Goal: Communication & Community: Participate in discussion

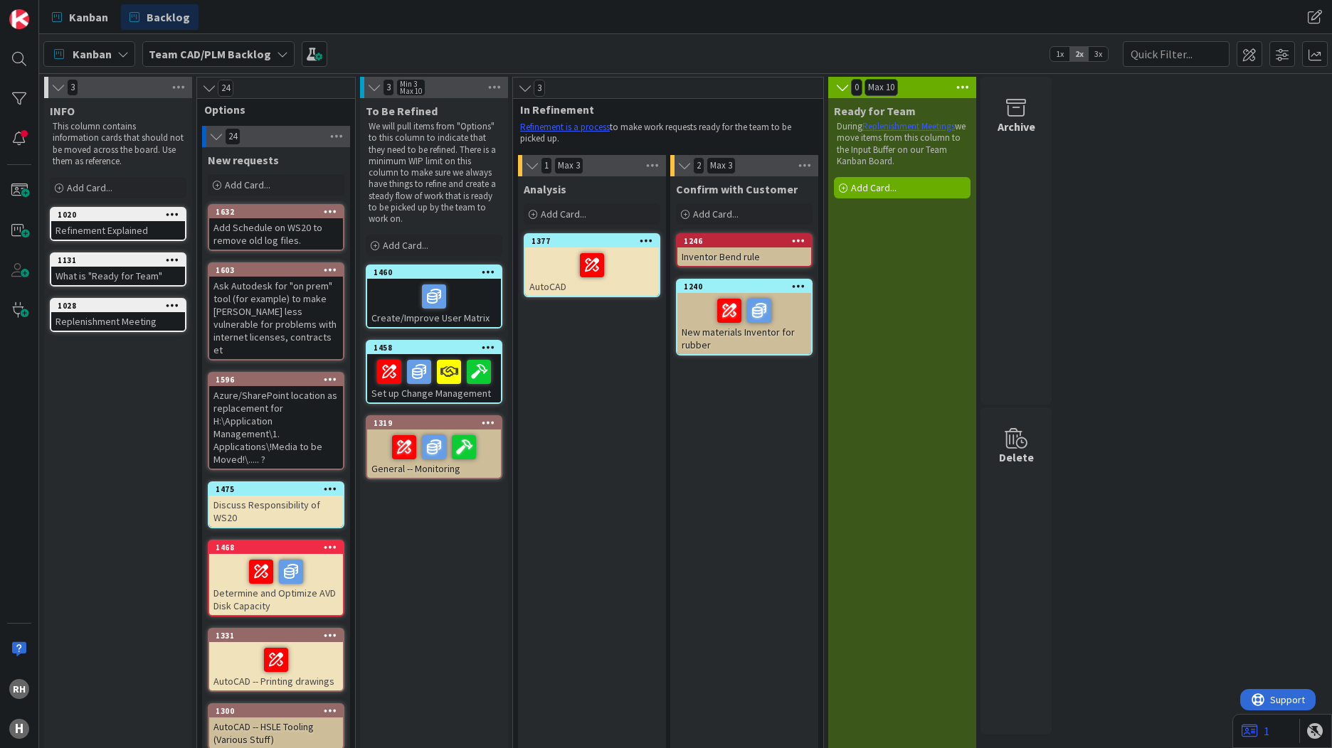
click at [241, 58] on b "Team CAD/PLM Backlog" at bounding box center [210, 54] width 122 height 14
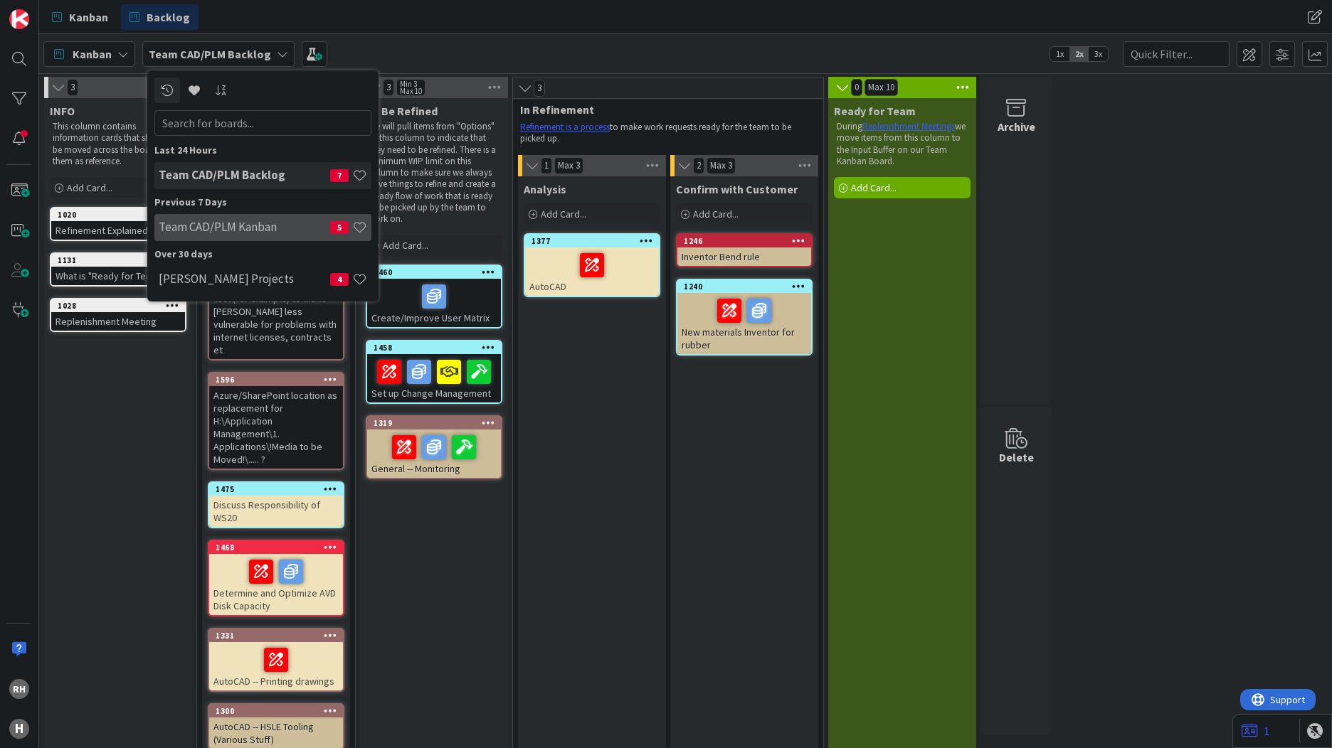
click at [247, 238] on div "Team CAD/PLM Kanban 5" at bounding box center [262, 227] width 217 height 27
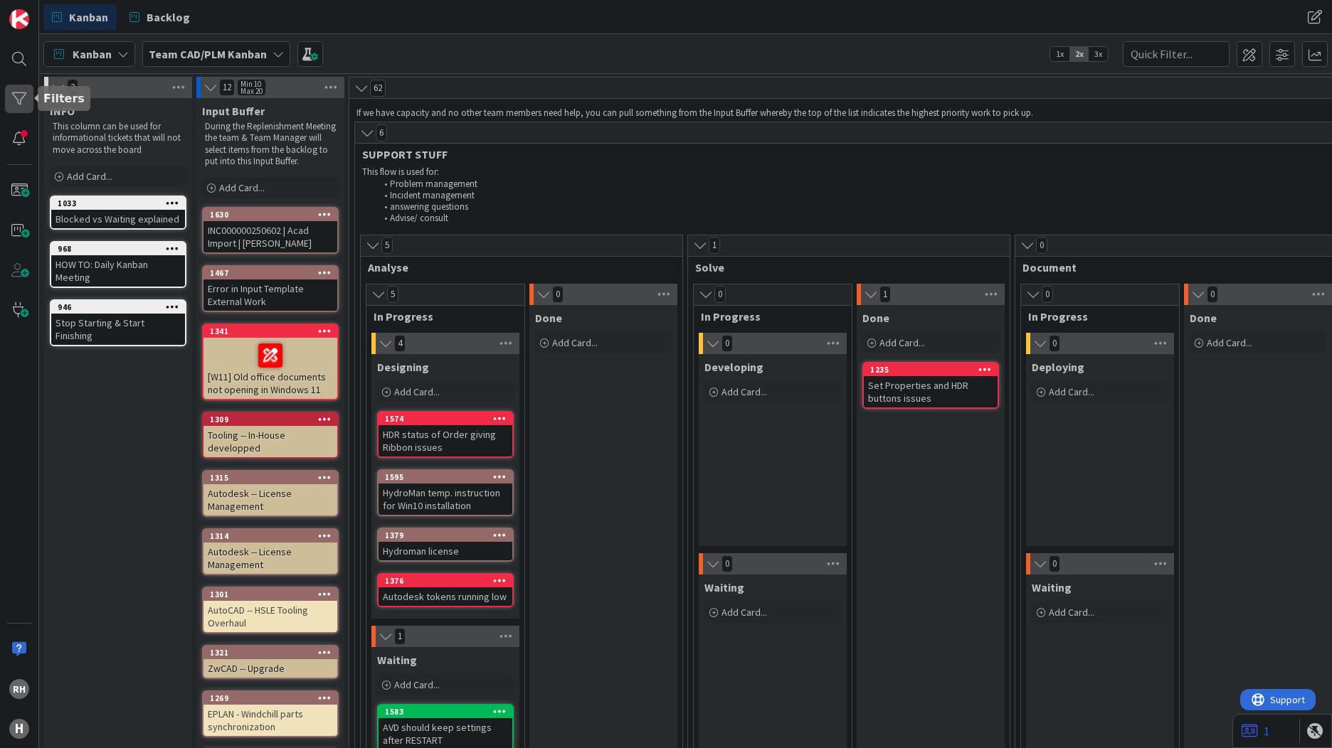
click at [23, 105] on div at bounding box center [19, 99] width 28 height 28
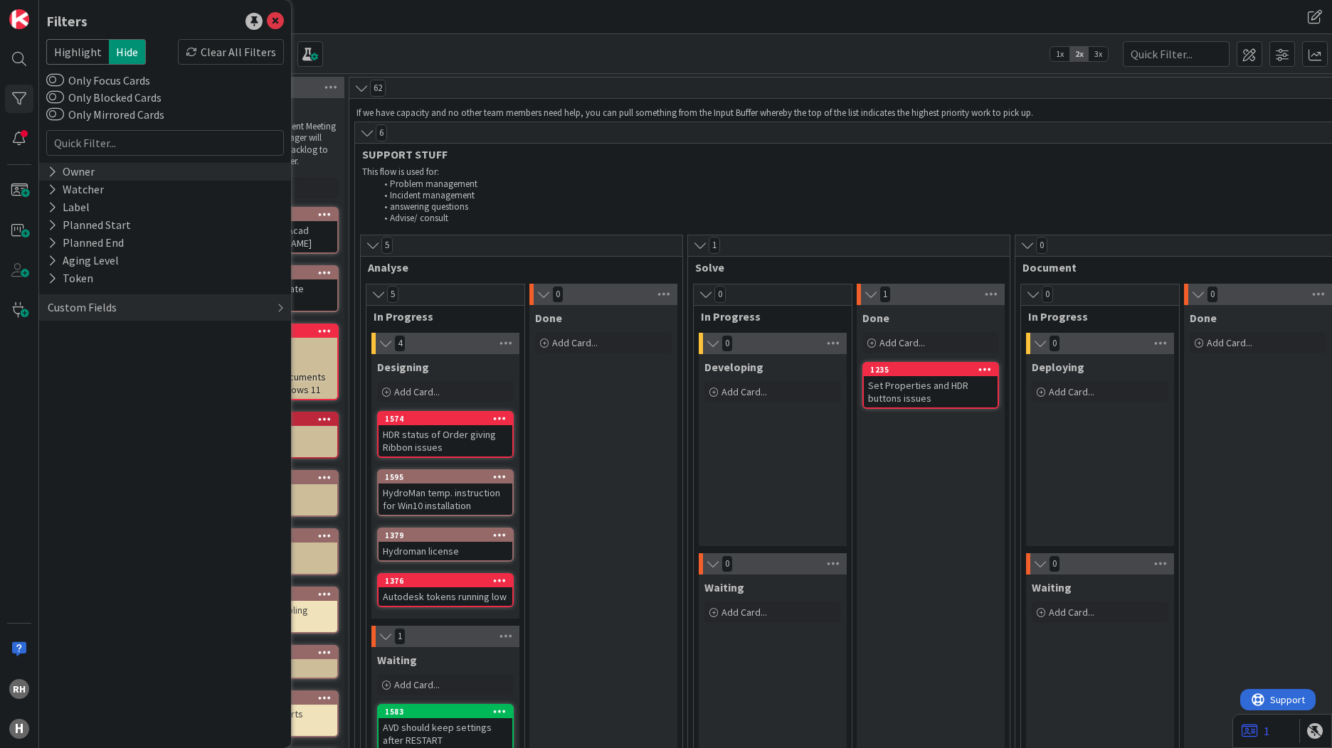
click at [68, 176] on div "Owner" at bounding box center [71, 172] width 50 height 18
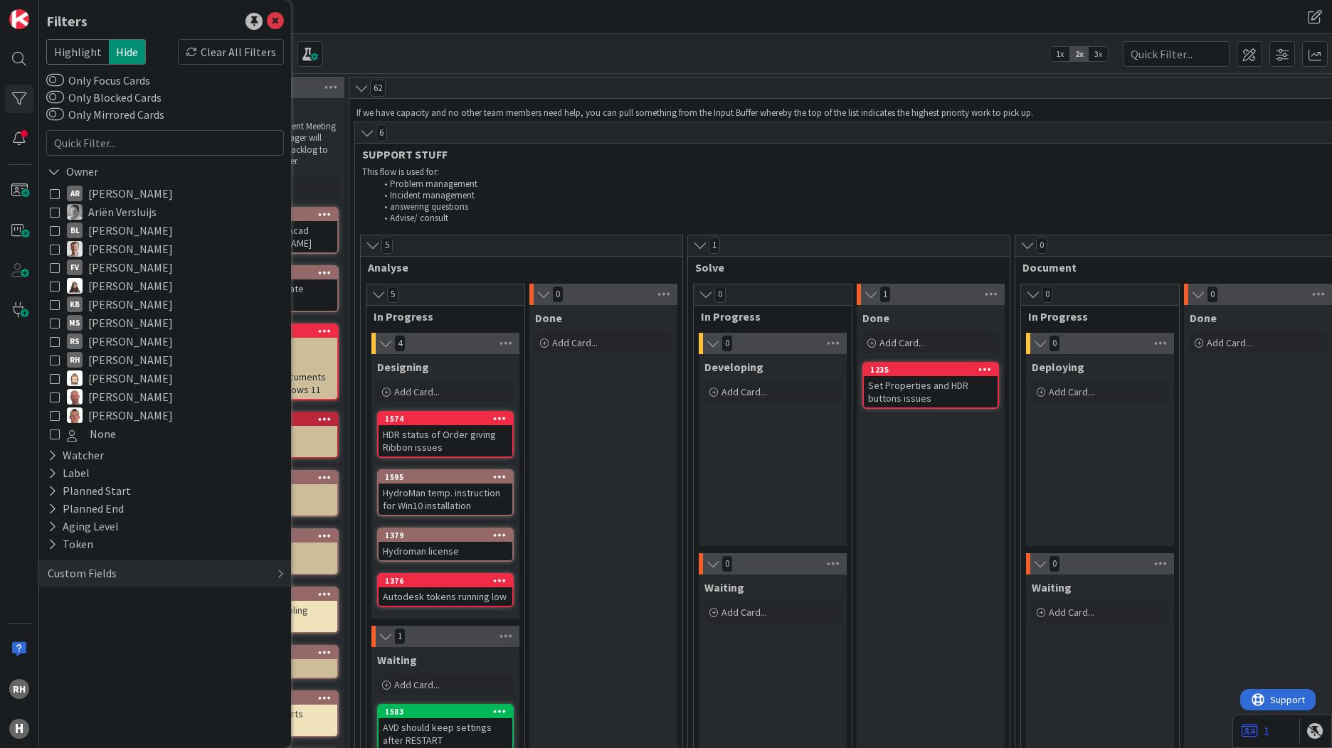
click at [55, 361] on icon at bounding box center [55, 360] width 10 height 10
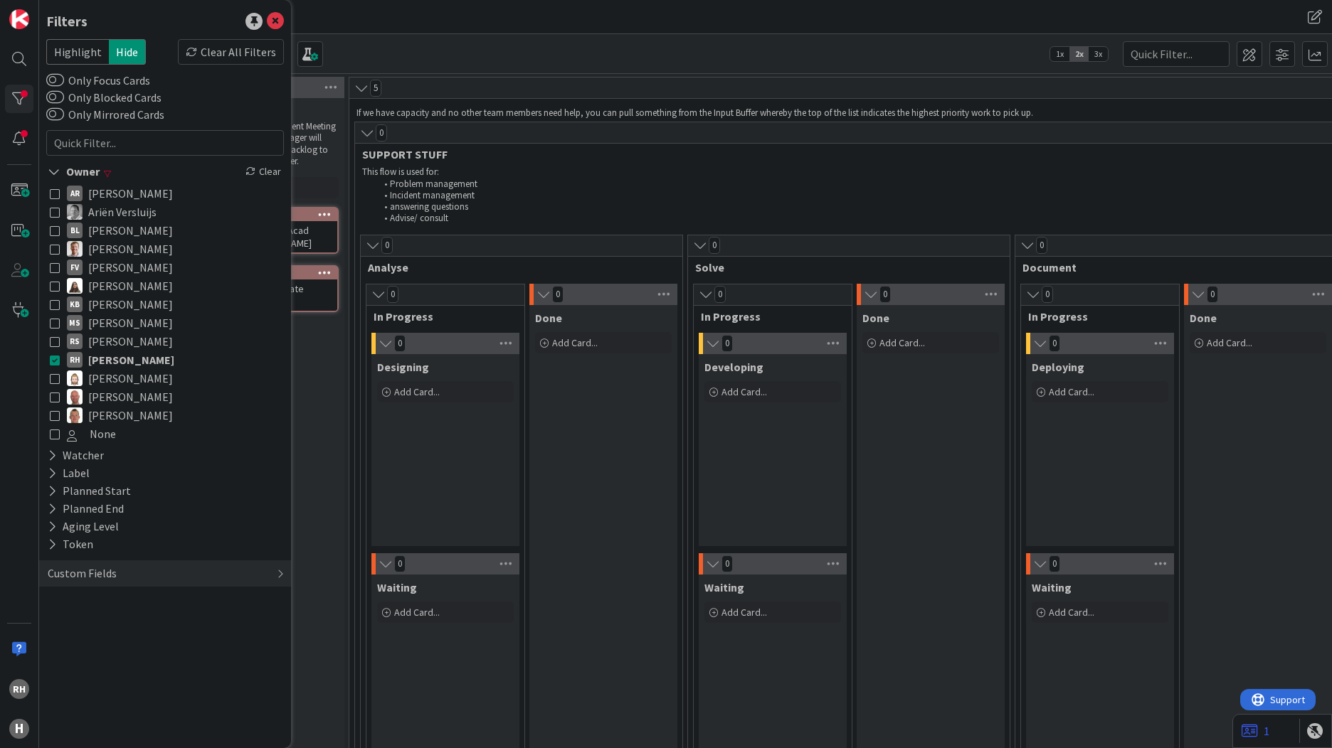
click at [329, 13] on div "Kanban Backlog" at bounding box center [393, 17] width 700 height 26
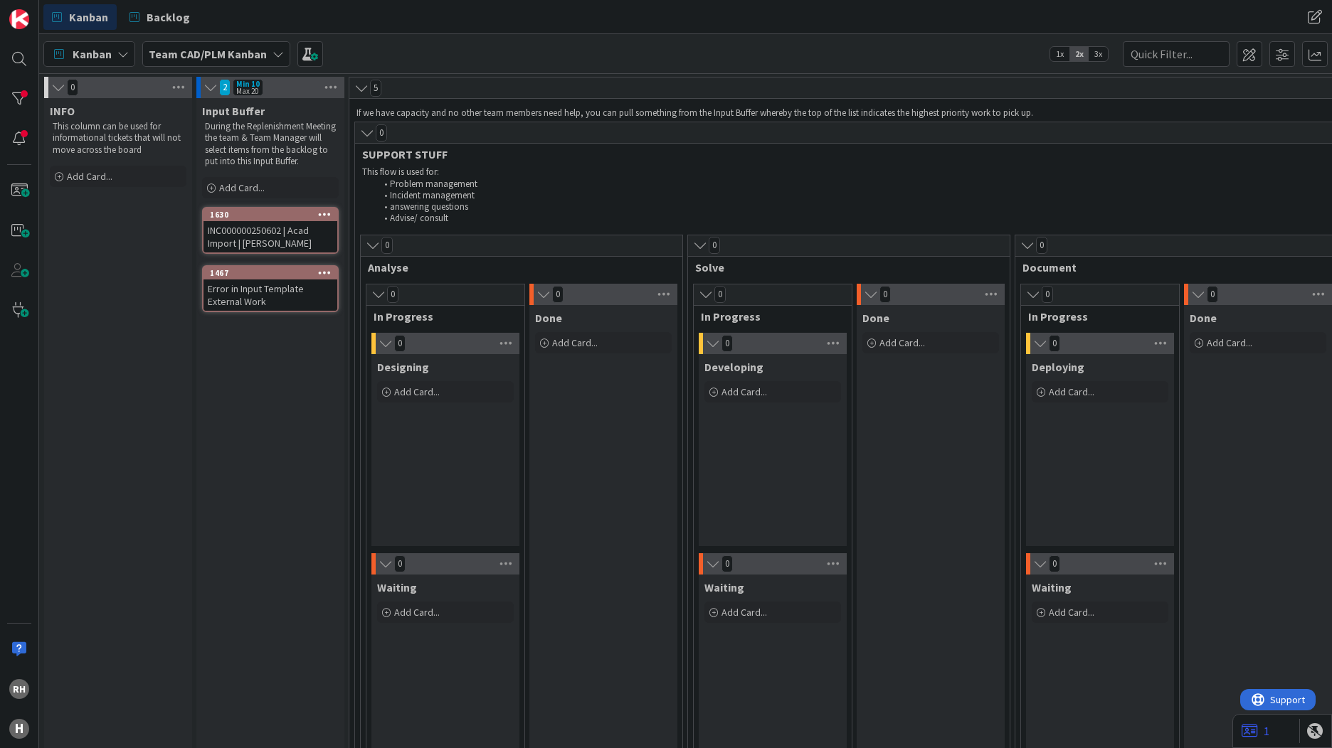
click at [255, 241] on div "INC000000250602 | Acad Import | [PERSON_NAME]" at bounding box center [270, 236] width 134 height 31
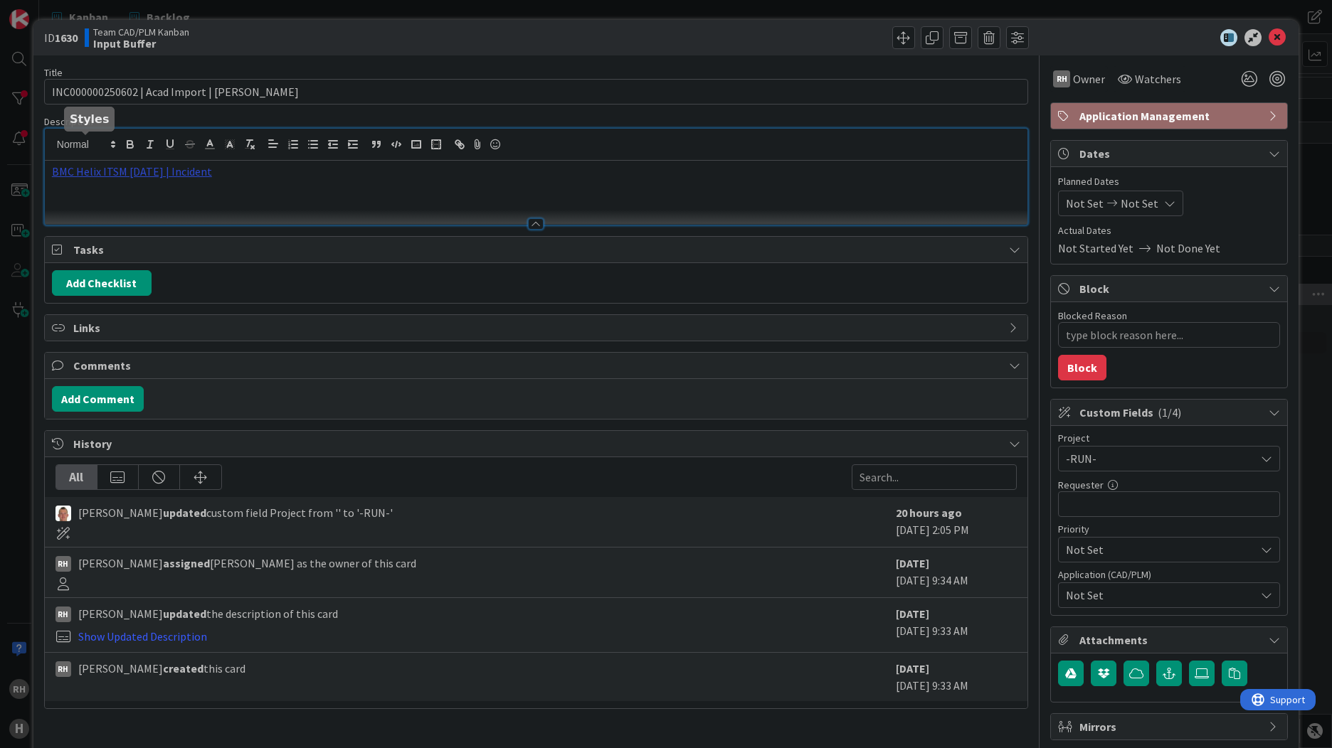
click at [84, 144] on div "BMC Helix ITSM [DATE] | Incident" at bounding box center [536, 177] width 982 height 96
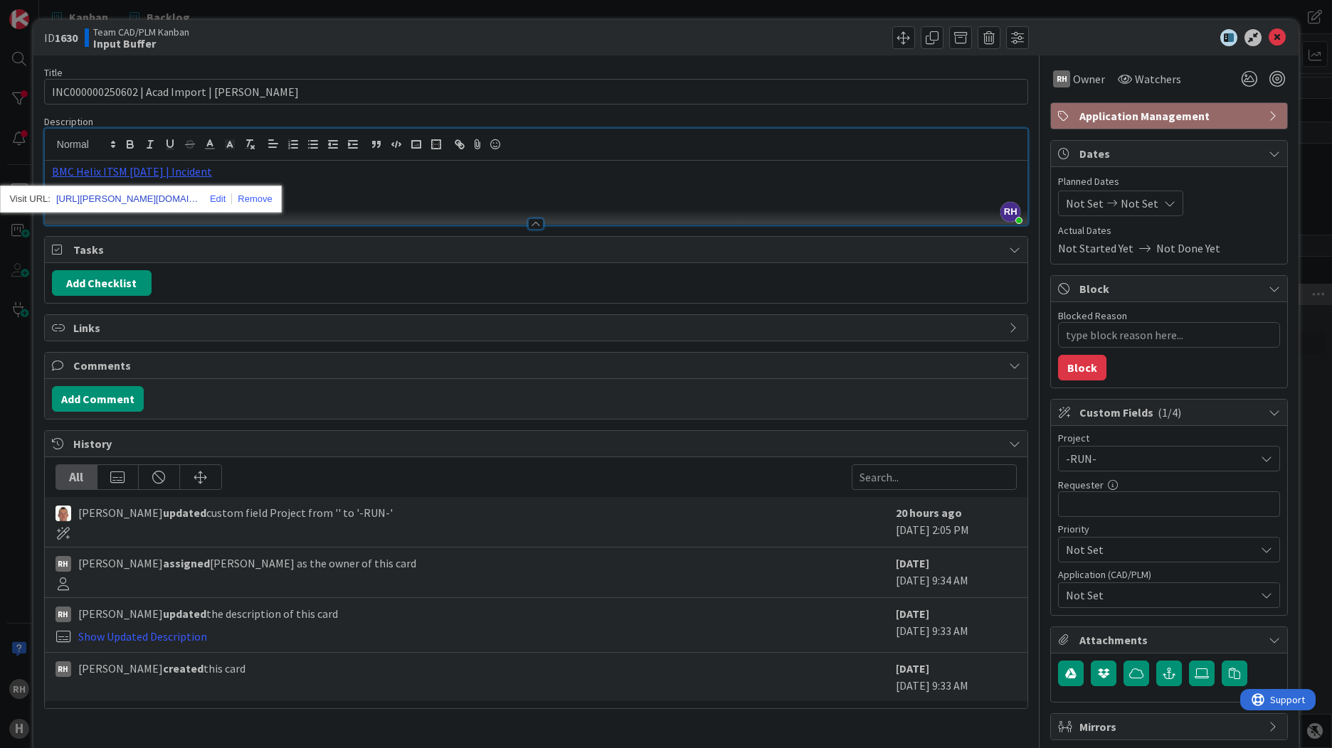
click at [94, 196] on link "[URL][PERSON_NAME][DOMAIN_NAME]" at bounding box center [127, 199] width 142 height 18
drag, startPoint x: 1264, startPoint y: 33, endPoint x: 1071, endPoint y: 128, distance: 215.4
click at [1268, 33] on icon at bounding box center [1276, 37] width 17 height 17
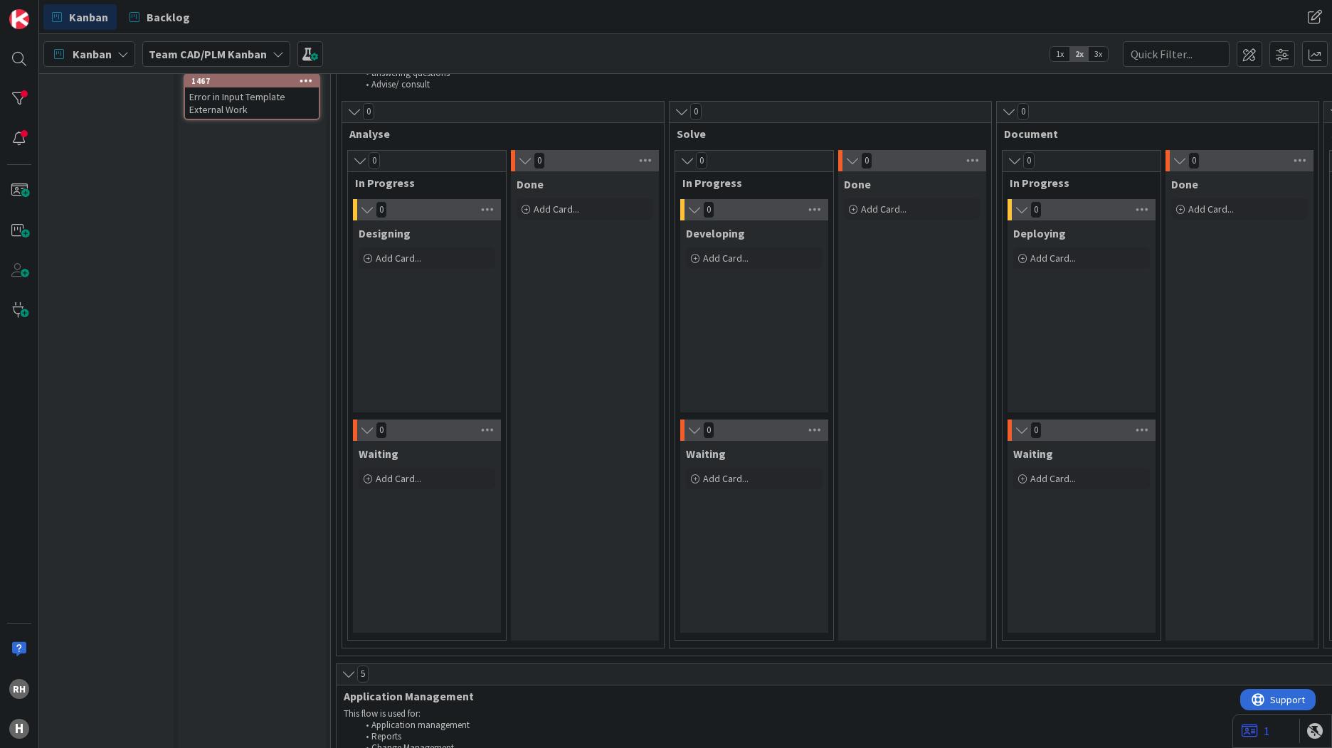
scroll to position [0, 18]
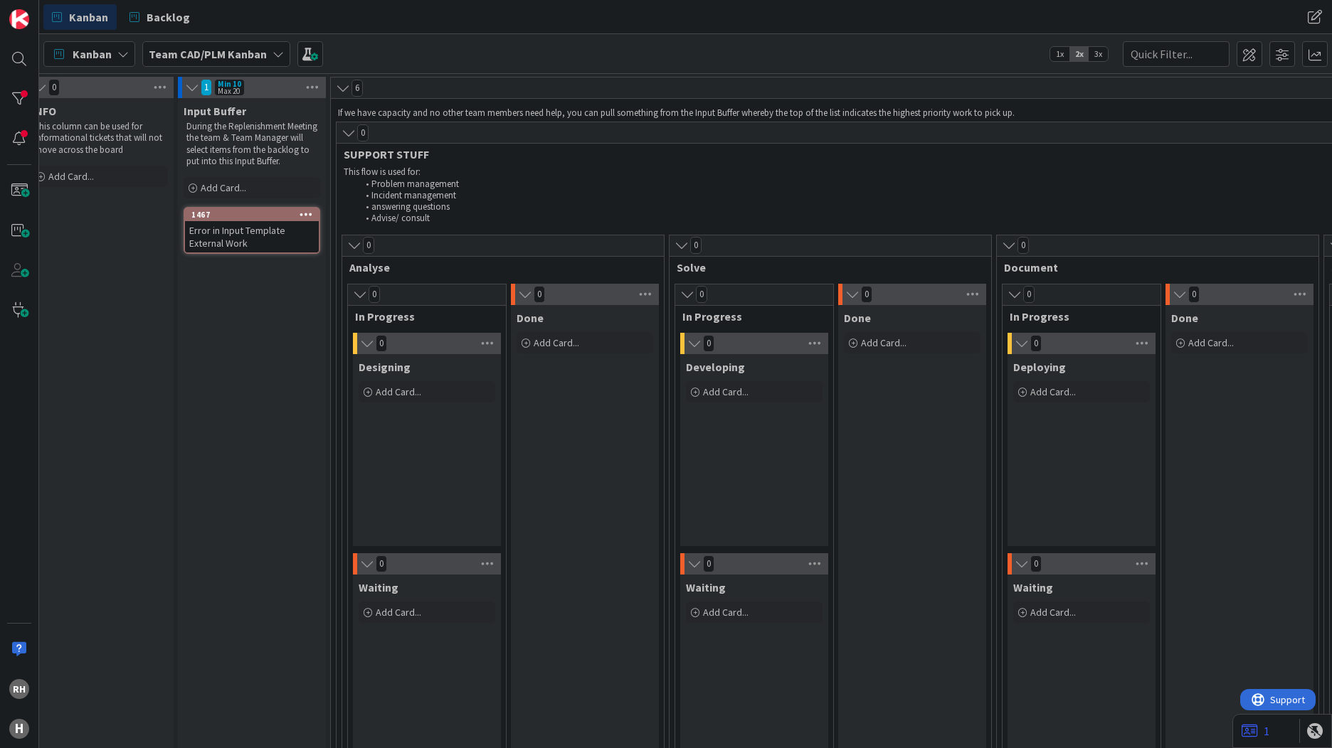
click at [243, 243] on div "Error in Input Template External Work" at bounding box center [252, 236] width 134 height 31
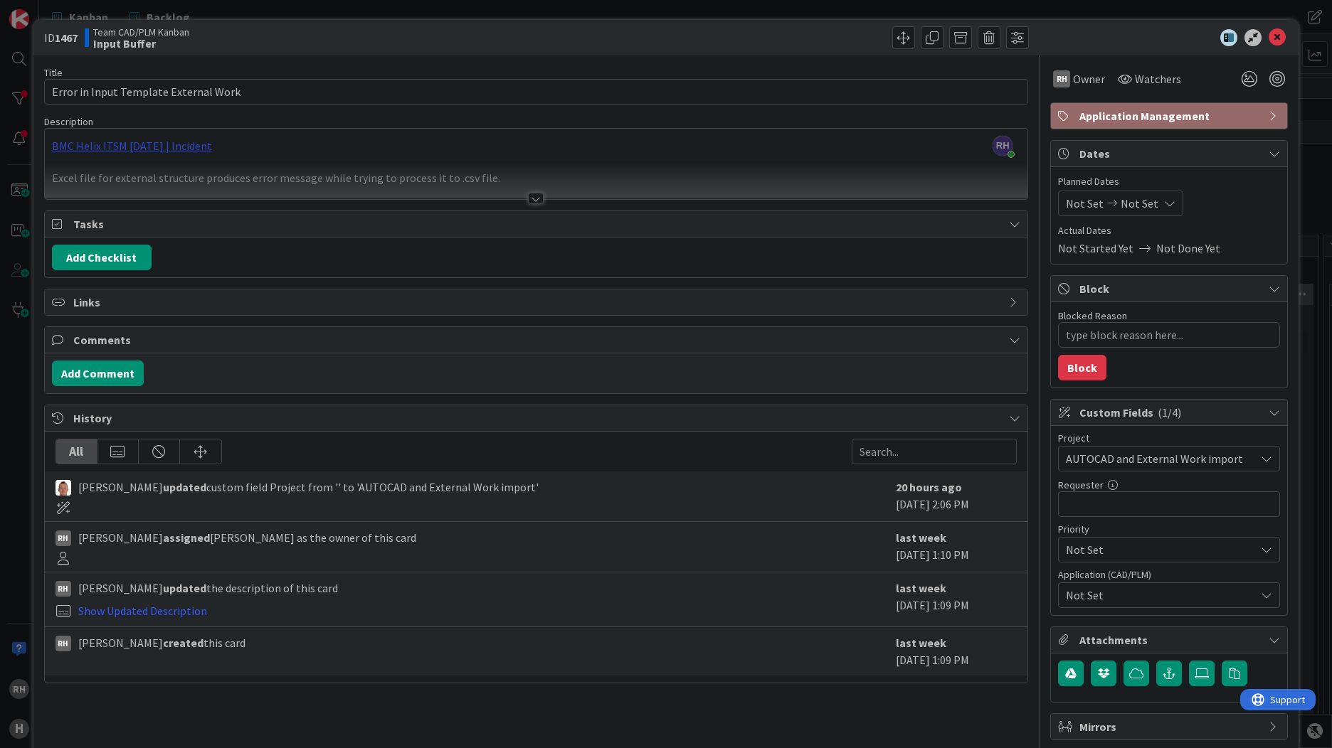
click at [155, 145] on div "[PERSON_NAME] just joined BMC Helix ITSM [DATE] | Incident Excel file for exter…" at bounding box center [536, 164] width 982 height 70
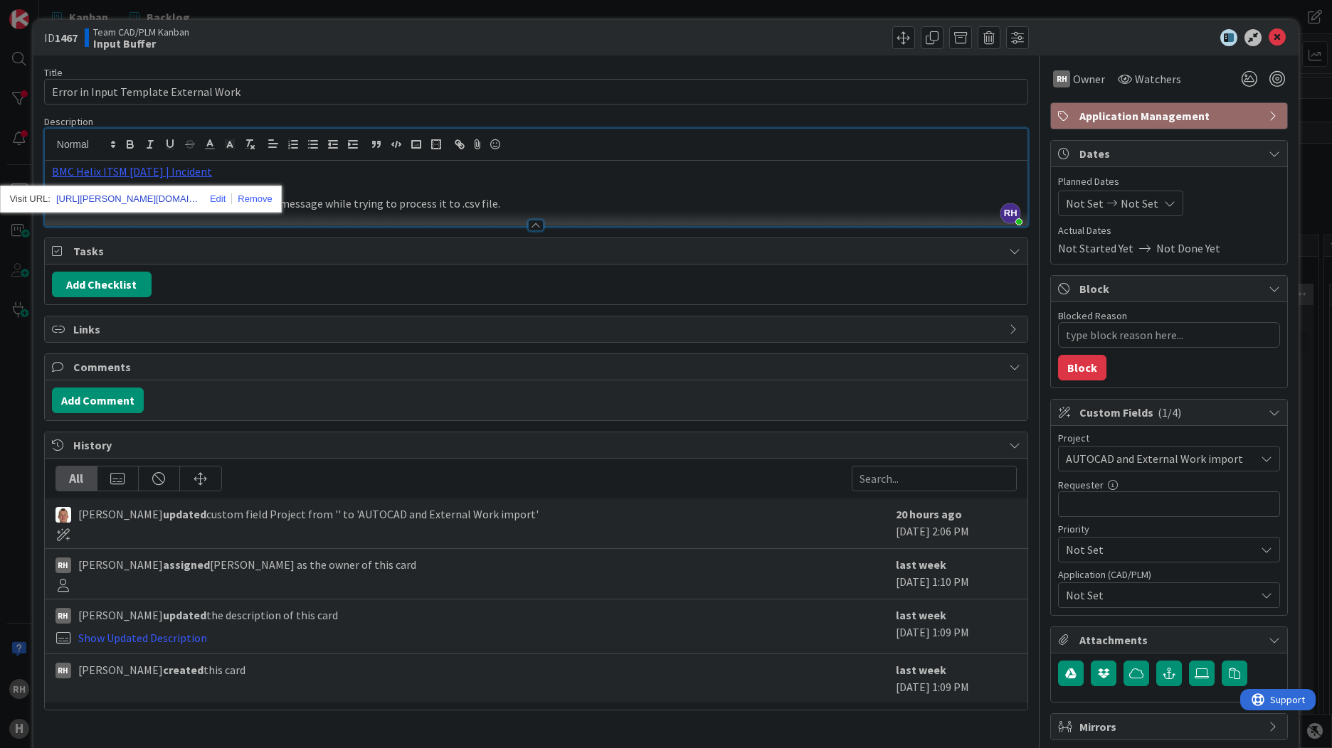
click at [155, 193] on link "[URL][PERSON_NAME][DOMAIN_NAME]" at bounding box center [127, 199] width 142 height 18
click at [1268, 43] on icon at bounding box center [1276, 37] width 17 height 17
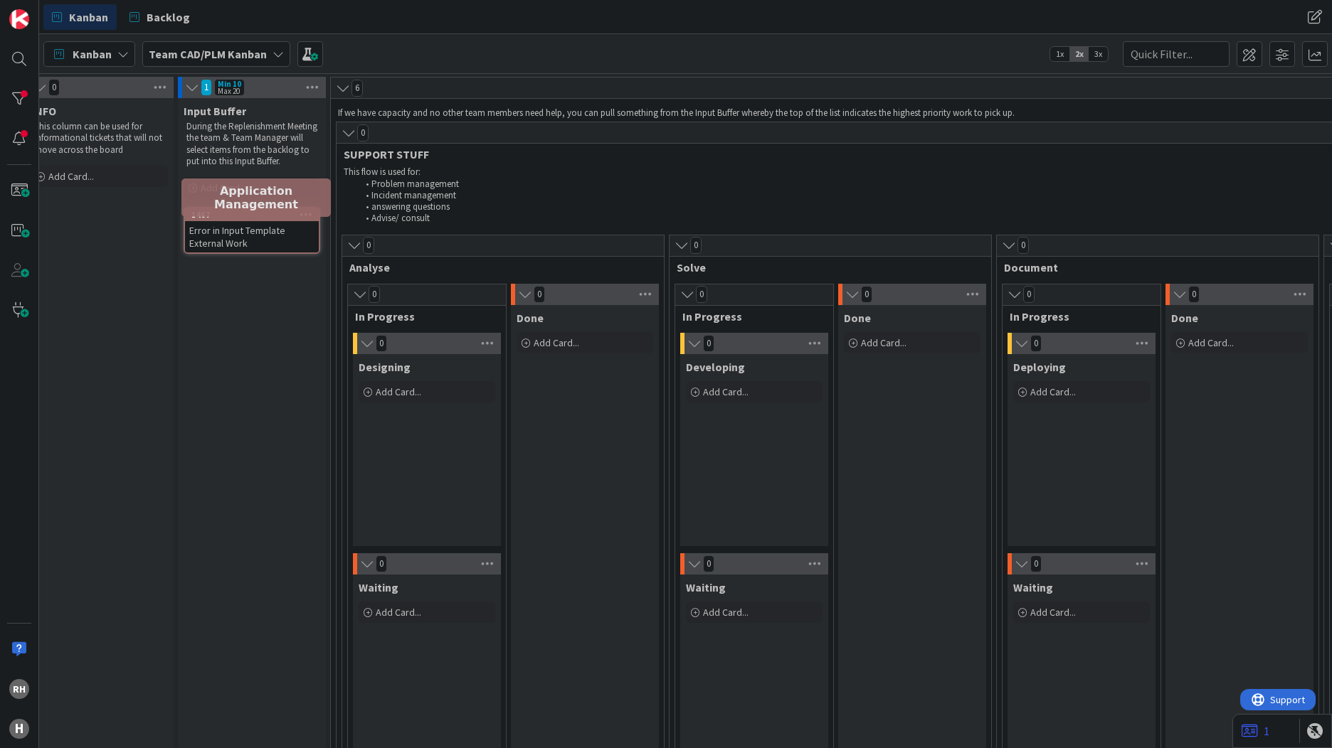
click at [239, 240] on div "Error in Input Template External Work" at bounding box center [252, 236] width 134 height 31
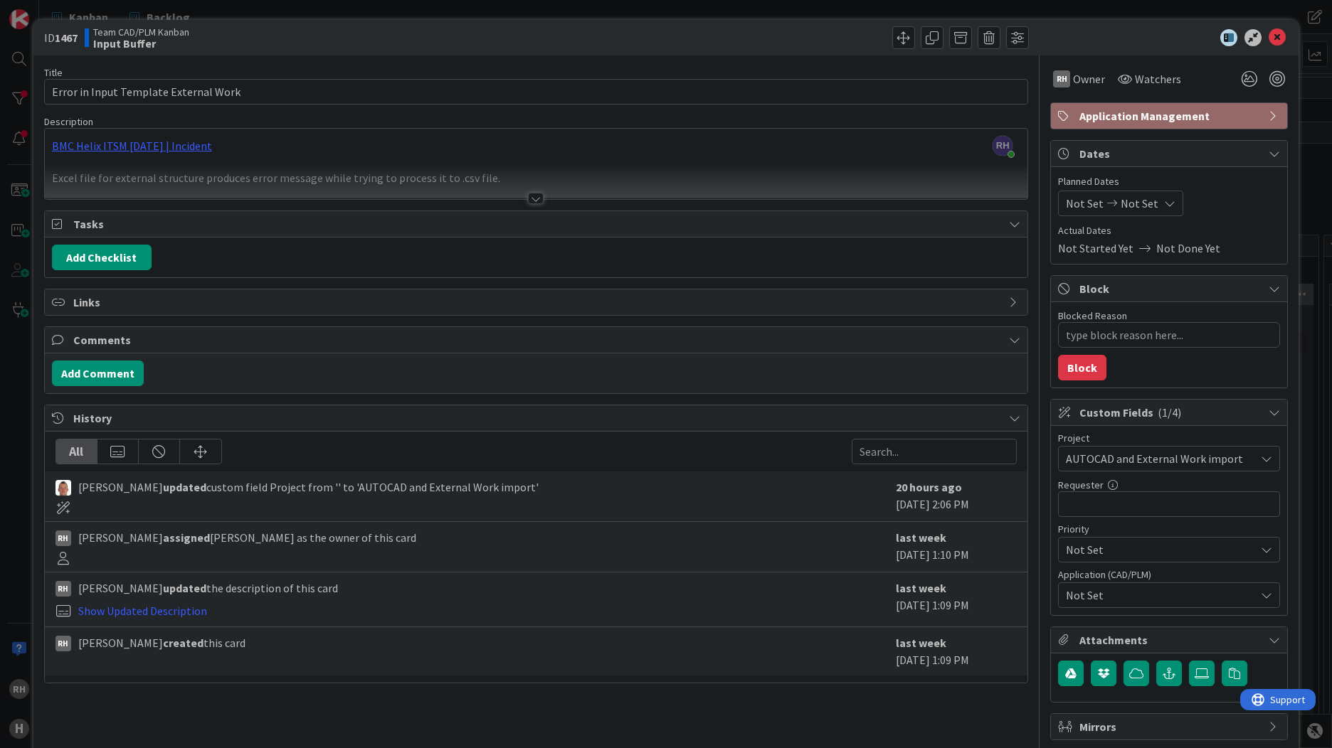
click at [1097, 115] on span "Application Management" at bounding box center [1170, 115] width 182 height 17
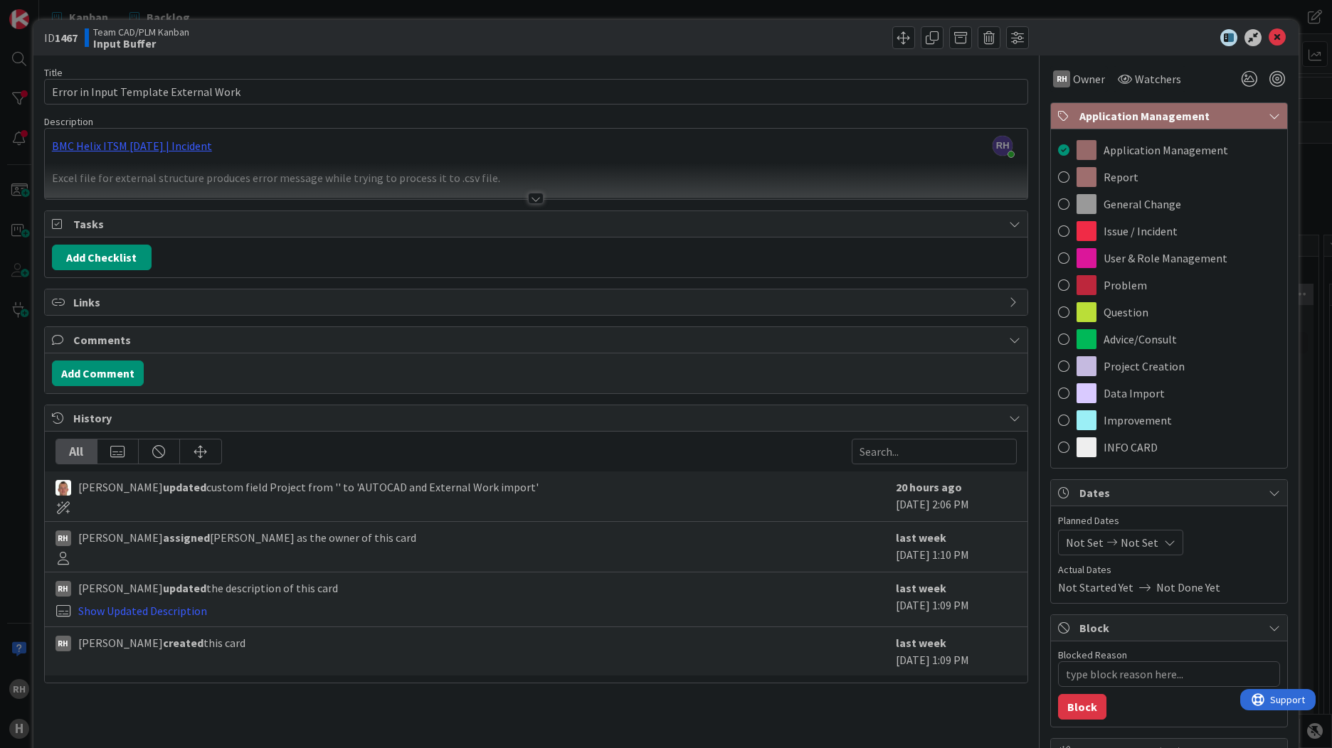
click at [1097, 115] on span "Application Management" at bounding box center [1170, 115] width 182 height 17
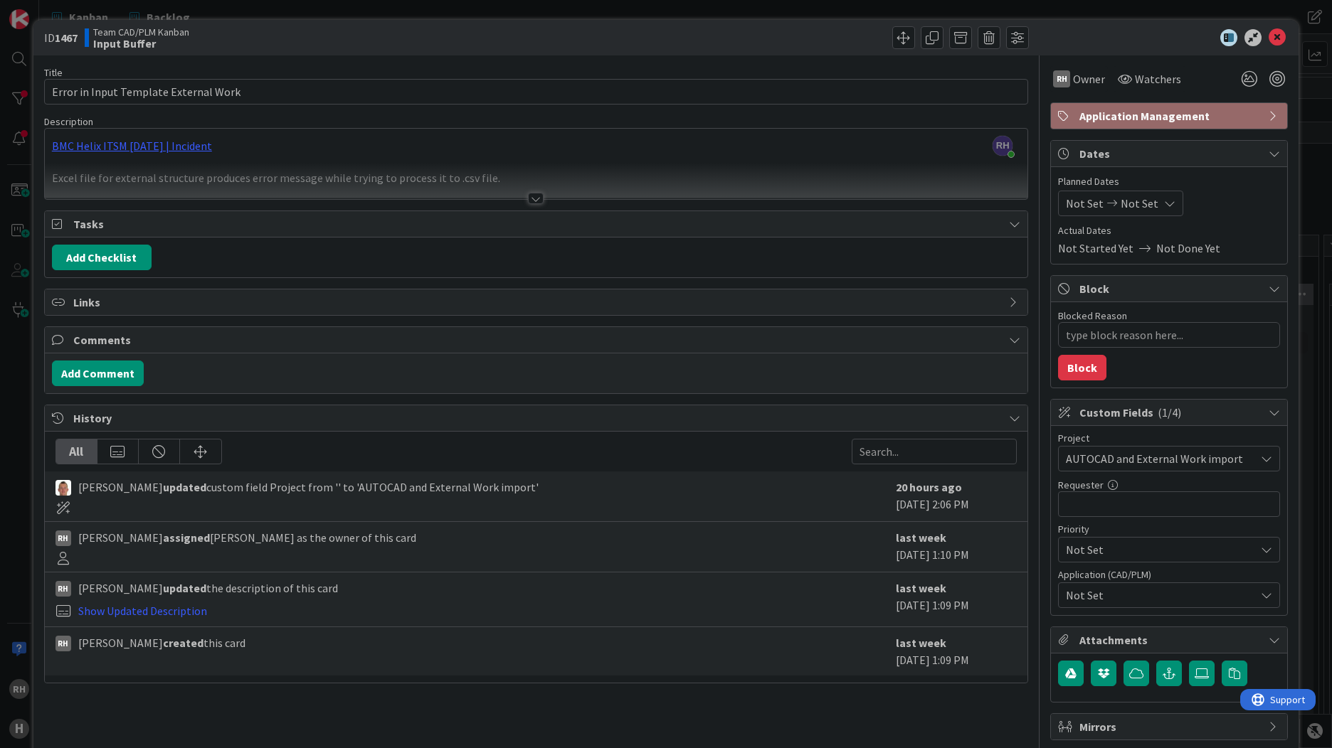
click at [1097, 115] on span "Application Management" at bounding box center [1170, 115] width 182 height 17
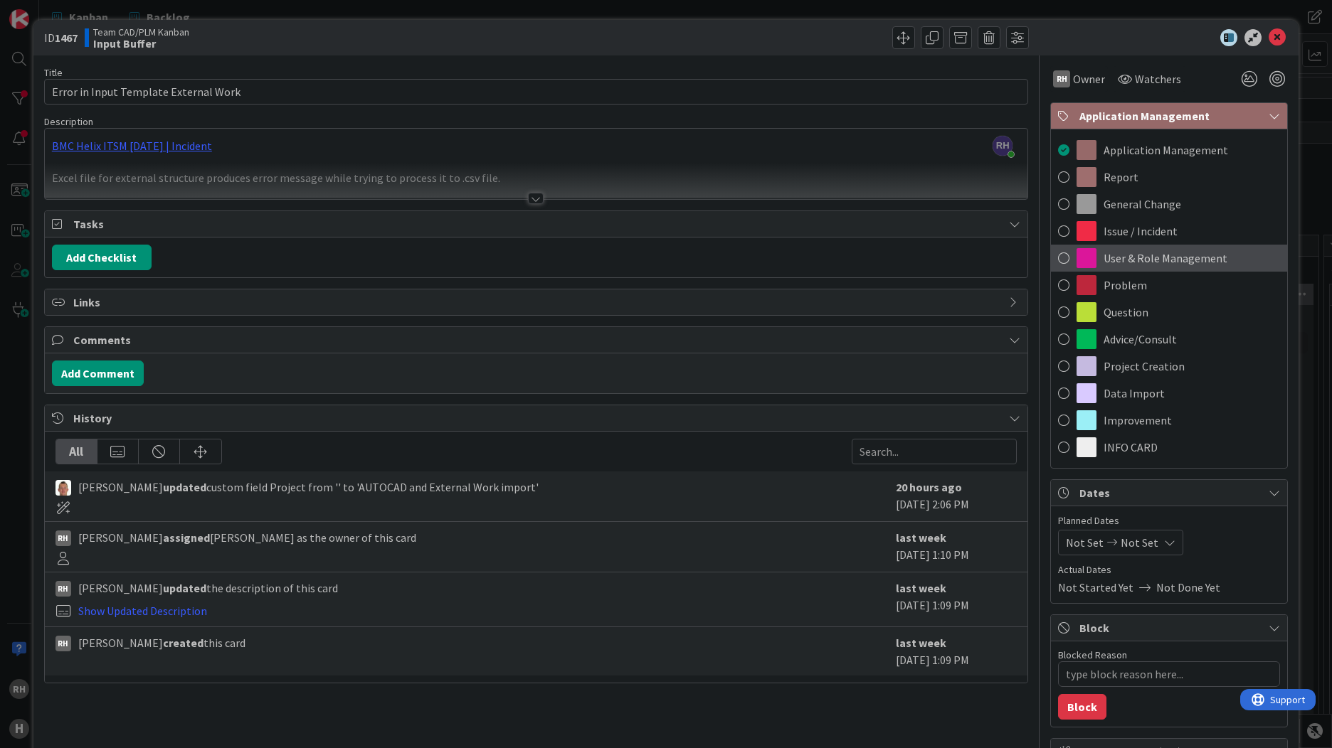
scroll to position [71, 0]
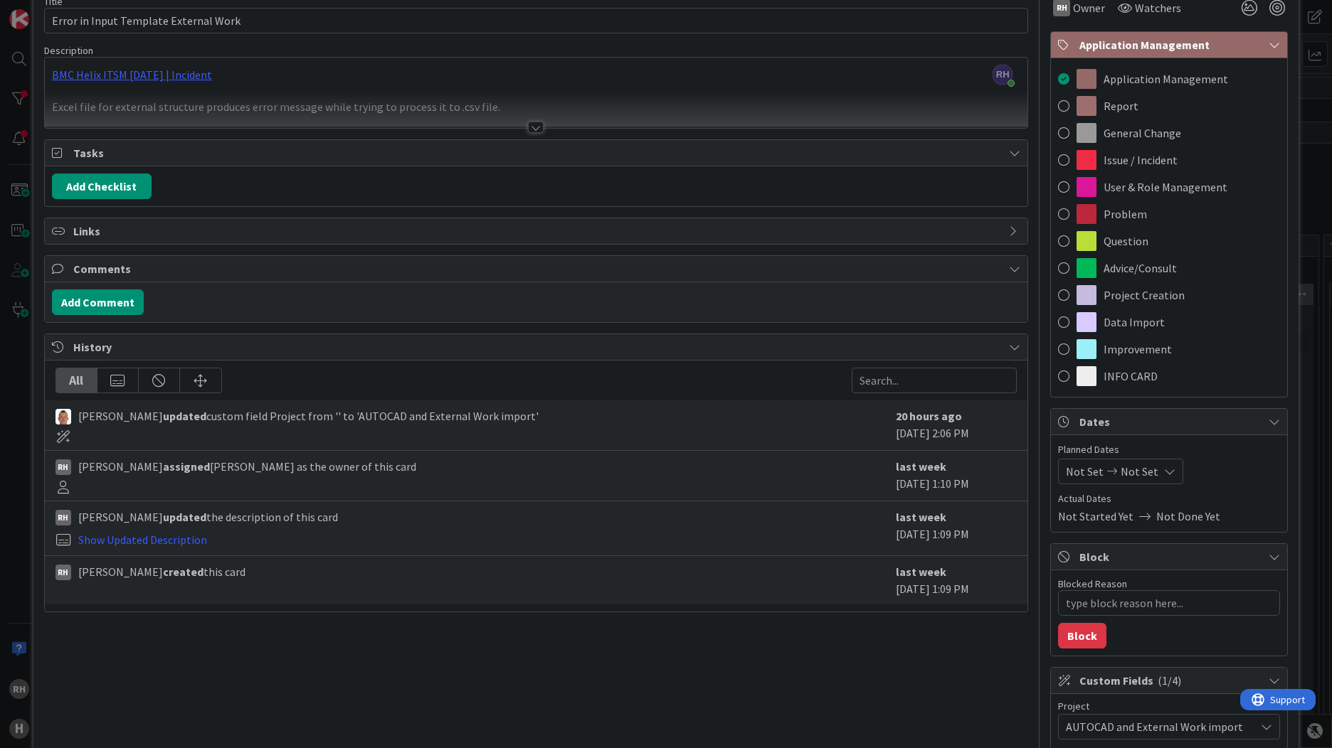
click at [1098, 38] on span "Application Management" at bounding box center [1170, 44] width 182 height 17
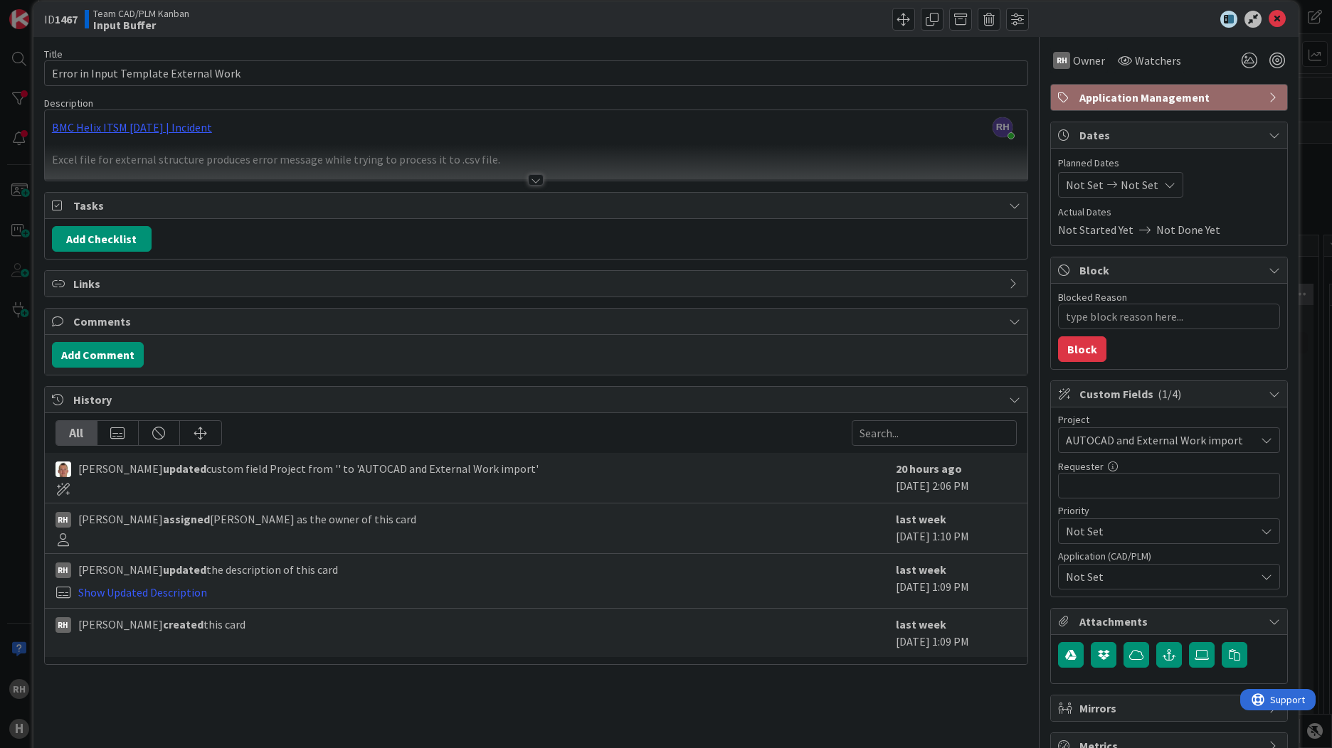
scroll to position [0, 0]
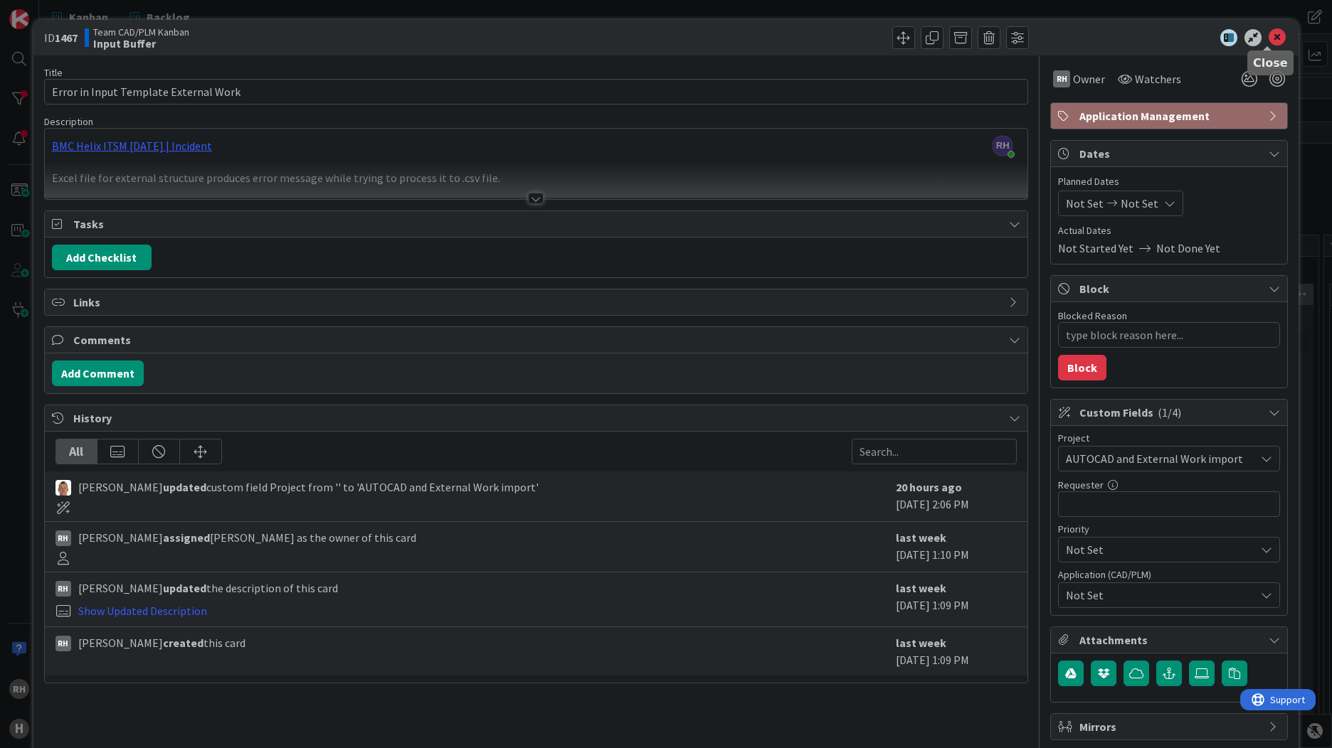
click at [1268, 41] on icon at bounding box center [1276, 37] width 17 height 17
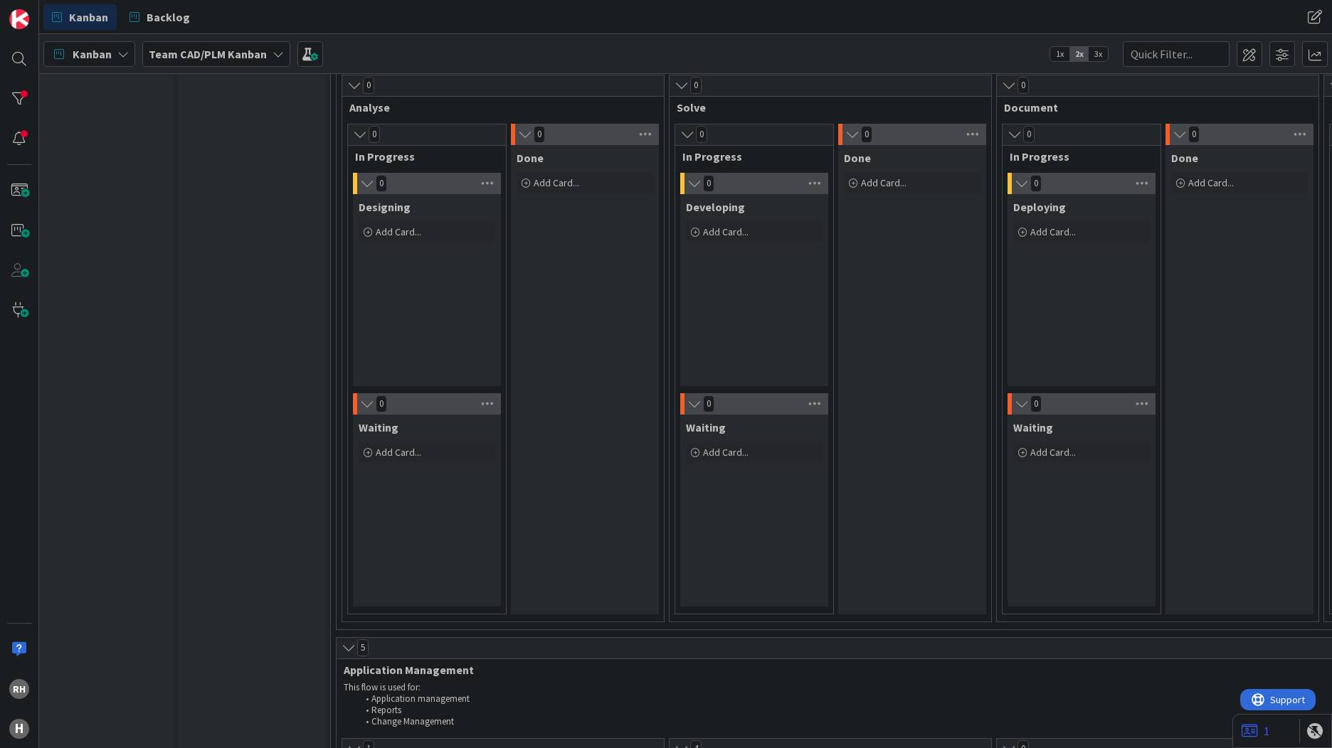
scroll to position [0, 18]
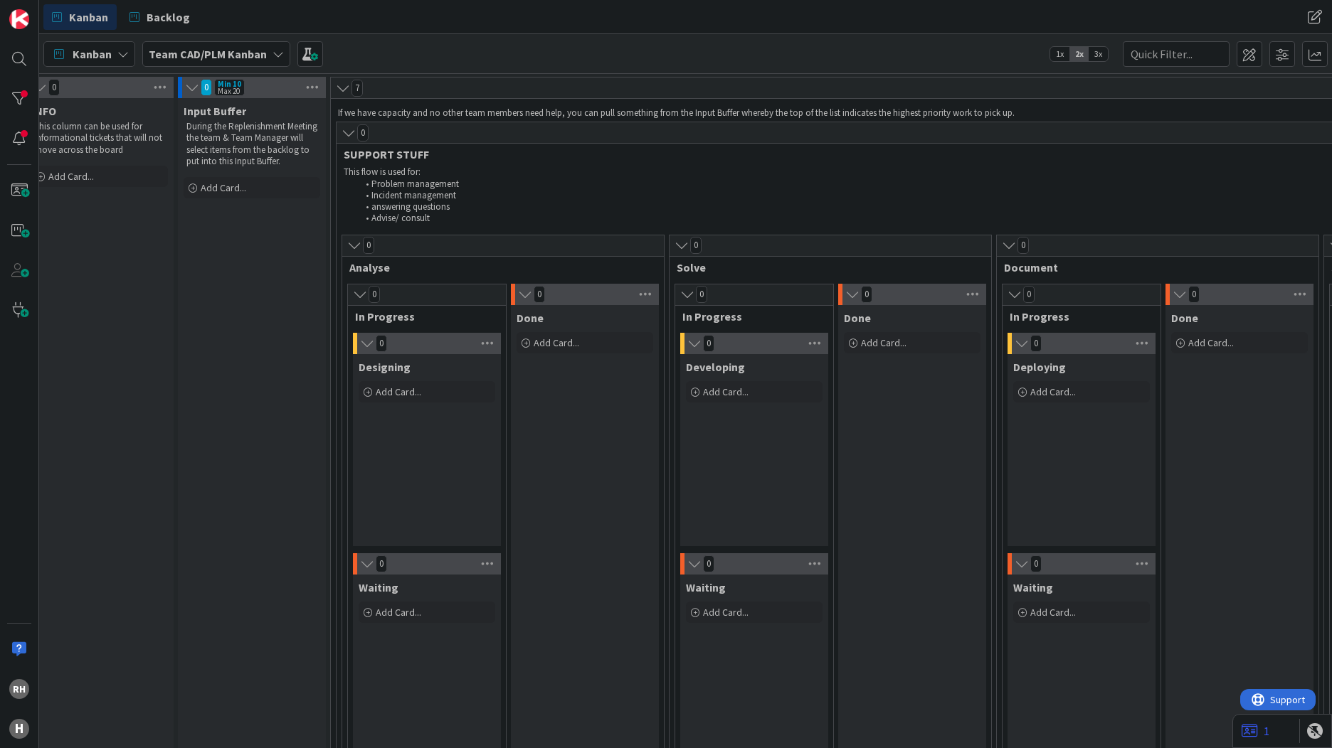
click at [109, 140] on p "This column can be used for informational tickets that will not move across the…" at bounding box center [99, 138] width 131 height 35
click at [233, 55] on b "Team CAD/PLM Kanban" at bounding box center [208, 54] width 118 height 14
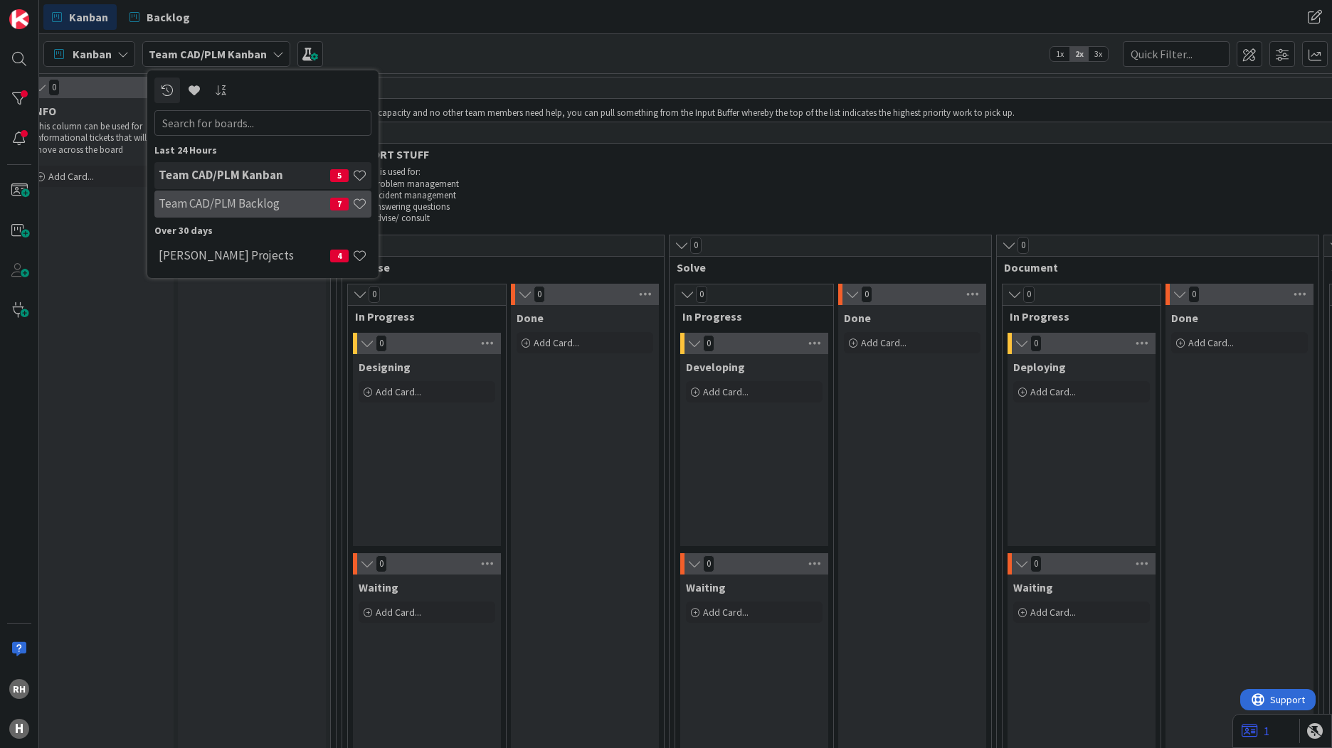
click at [216, 208] on h4 "Team CAD/PLM Backlog" at bounding box center [244, 203] width 171 height 14
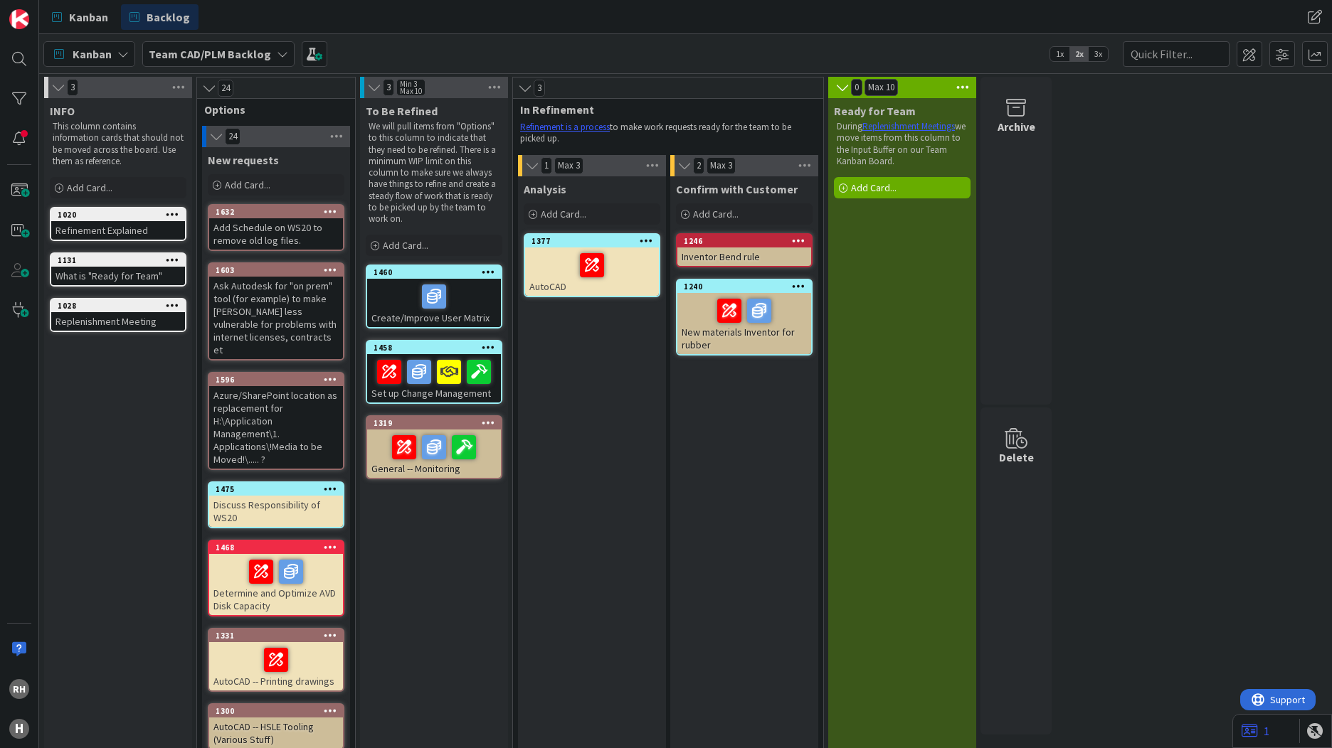
click at [270, 231] on div "Add Schedule on WS20 to remove old log files." at bounding box center [276, 233] width 134 height 31
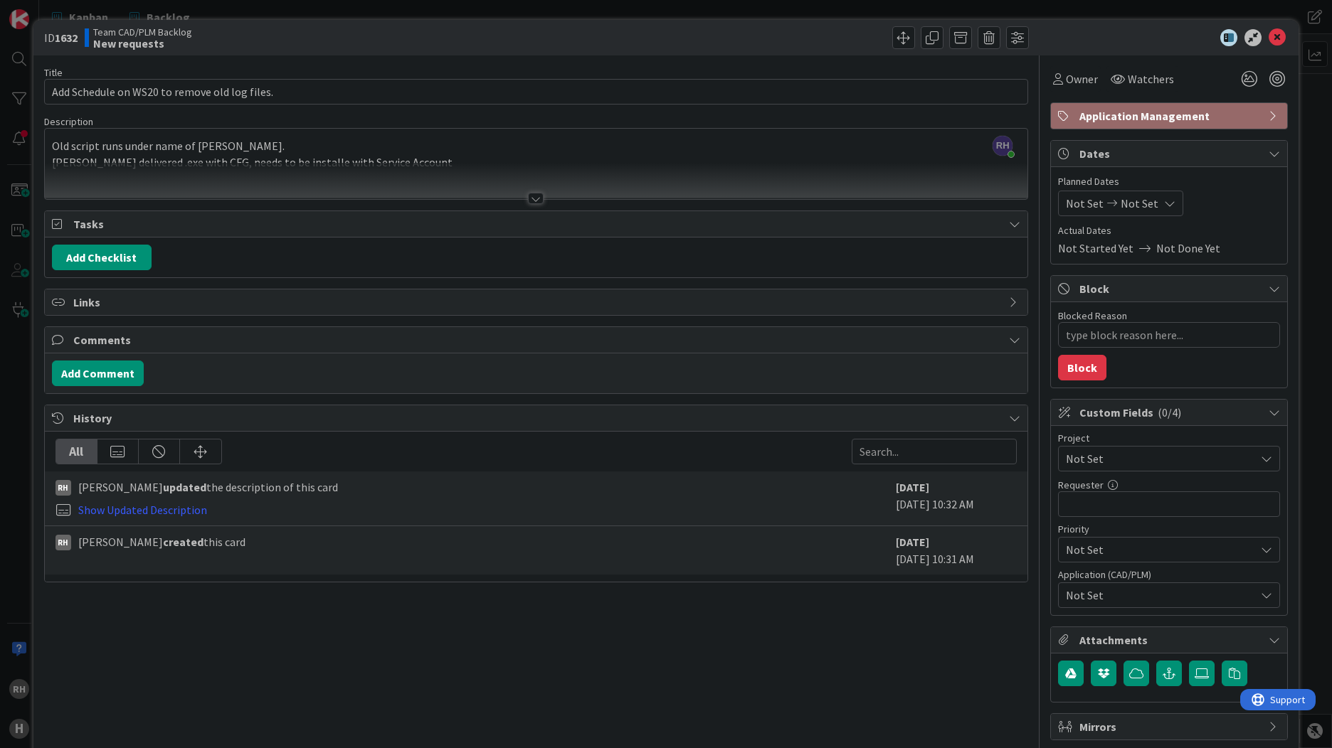
click at [132, 339] on span "Comments" at bounding box center [537, 340] width 928 height 17
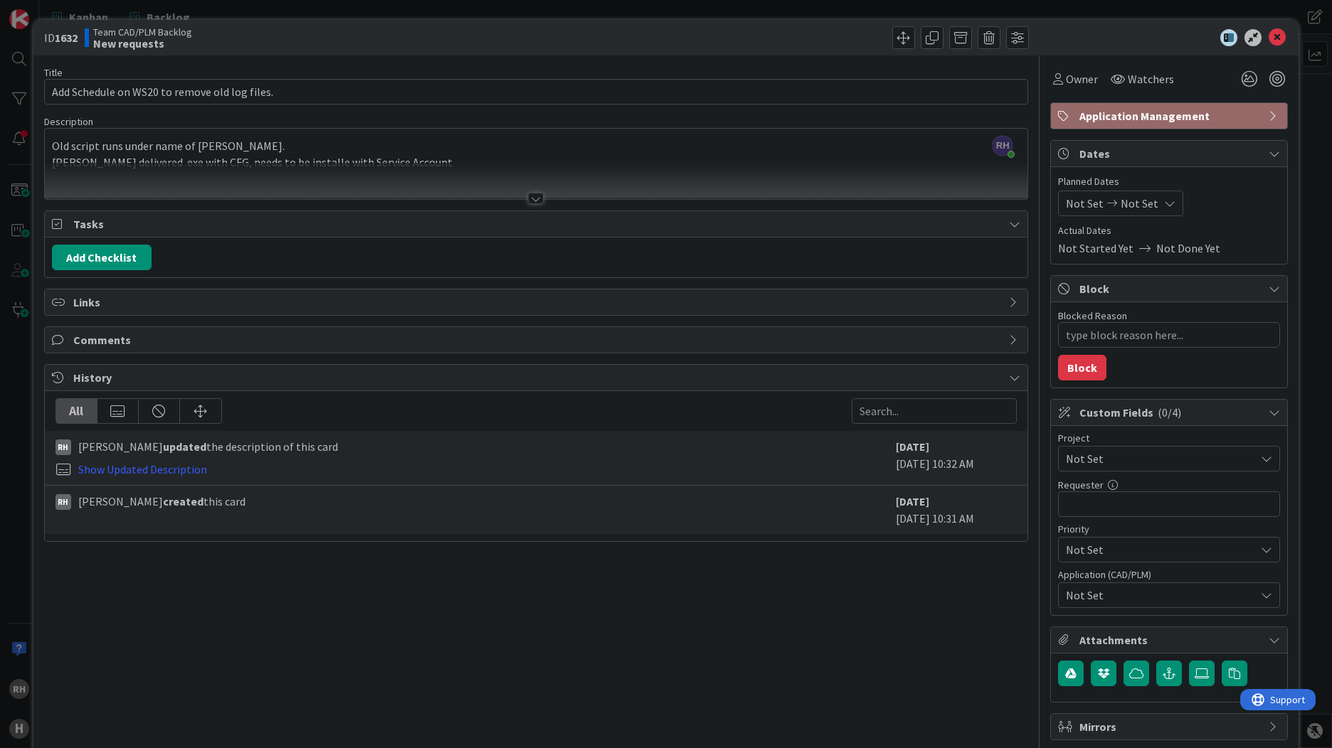
click at [127, 341] on span "Comments" at bounding box center [537, 340] width 928 height 17
type textarea "x"
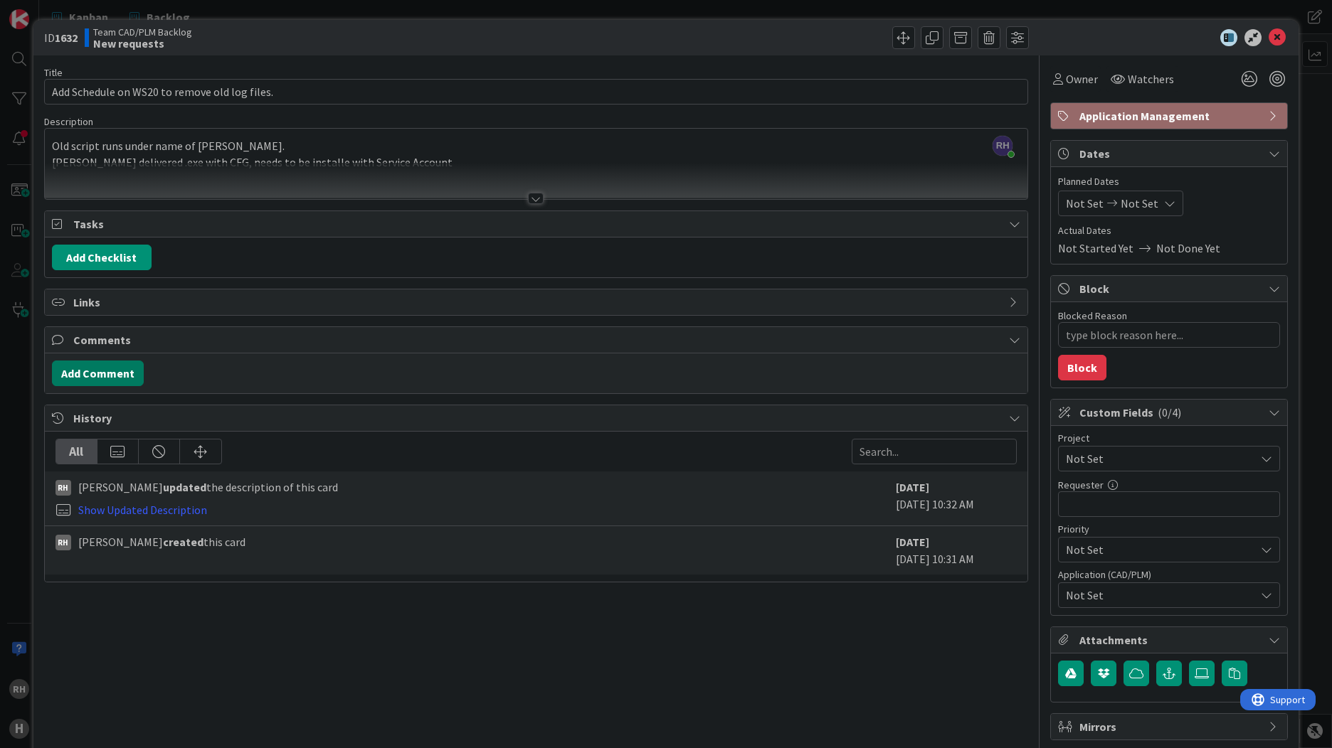
click at [121, 371] on button "Add Comment" at bounding box center [98, 374] width 92 height 26
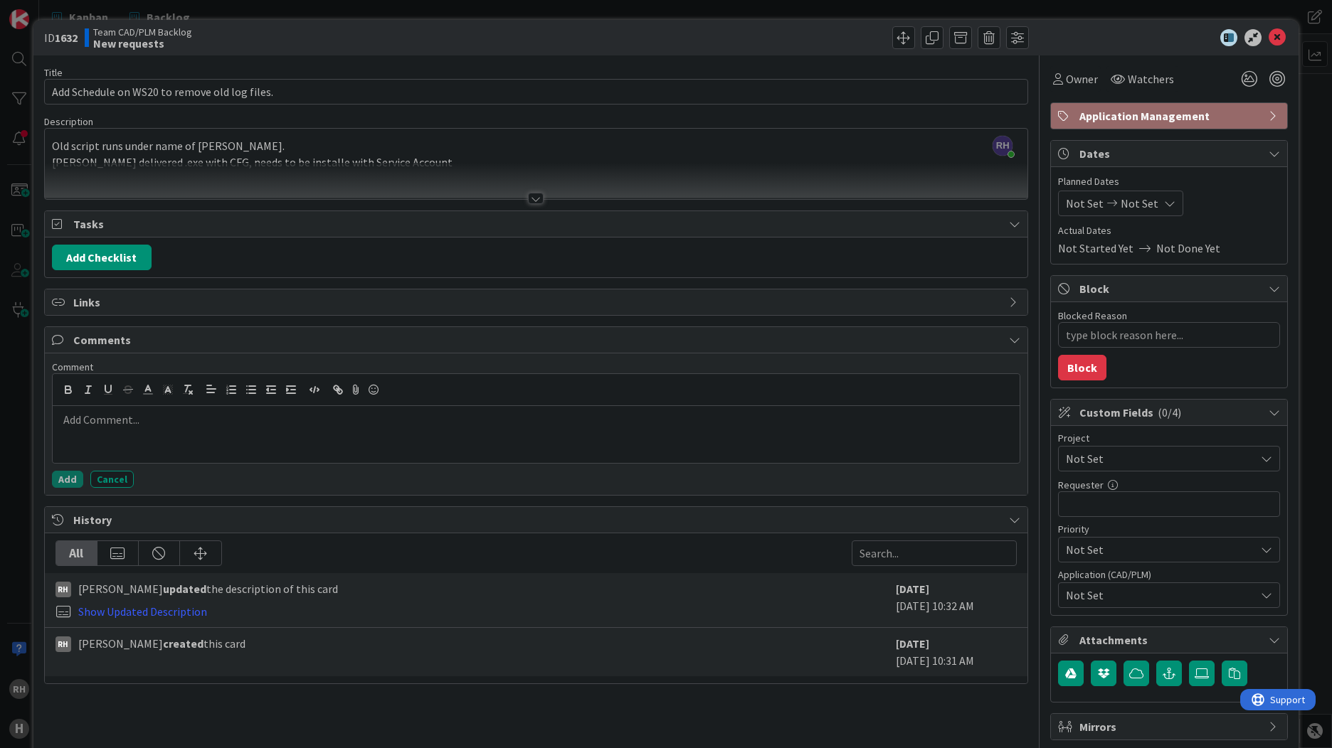
click at [122, 421] on p at bounding box center [535, 420] width 955 height 16
click at [457, 433] on p at bounding box center [535, 436] width 955 height 16
click at [505, 670] on div "[PERSON_NAME] created this card [DATE] [DATE] 10:31 AM" at bounding box center [536, 652] width 982 height 48
click at [415, 257] on div "Add Checklist" at bounding box center [536, 258] width 968 height 26
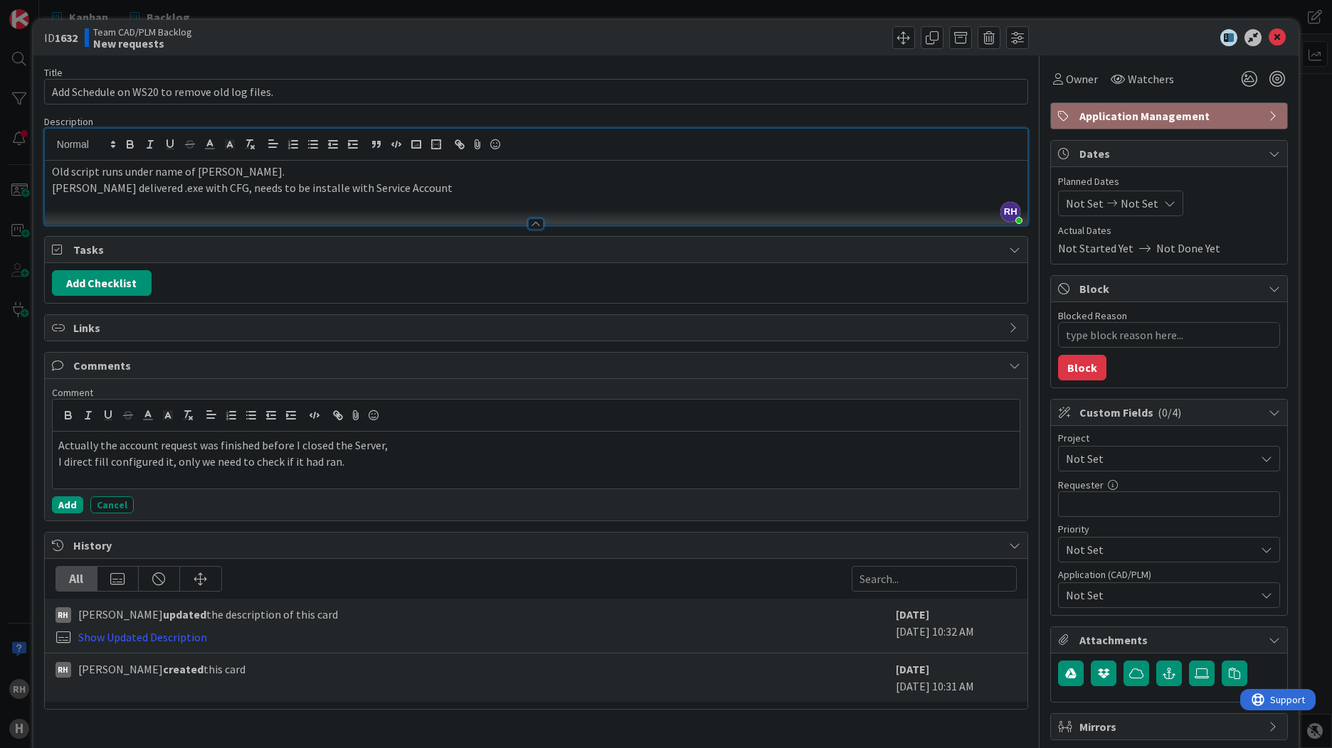
click at [410, 160] on div "[PERSON_NAME] just joined Old script runs under name of [PERSON_NAME]. [PERSON_…" at bounding box center [536, 177] width 982 height 96
click at [68, 511] on button "Add" at bounding box center [67, 505] width 31 height 17
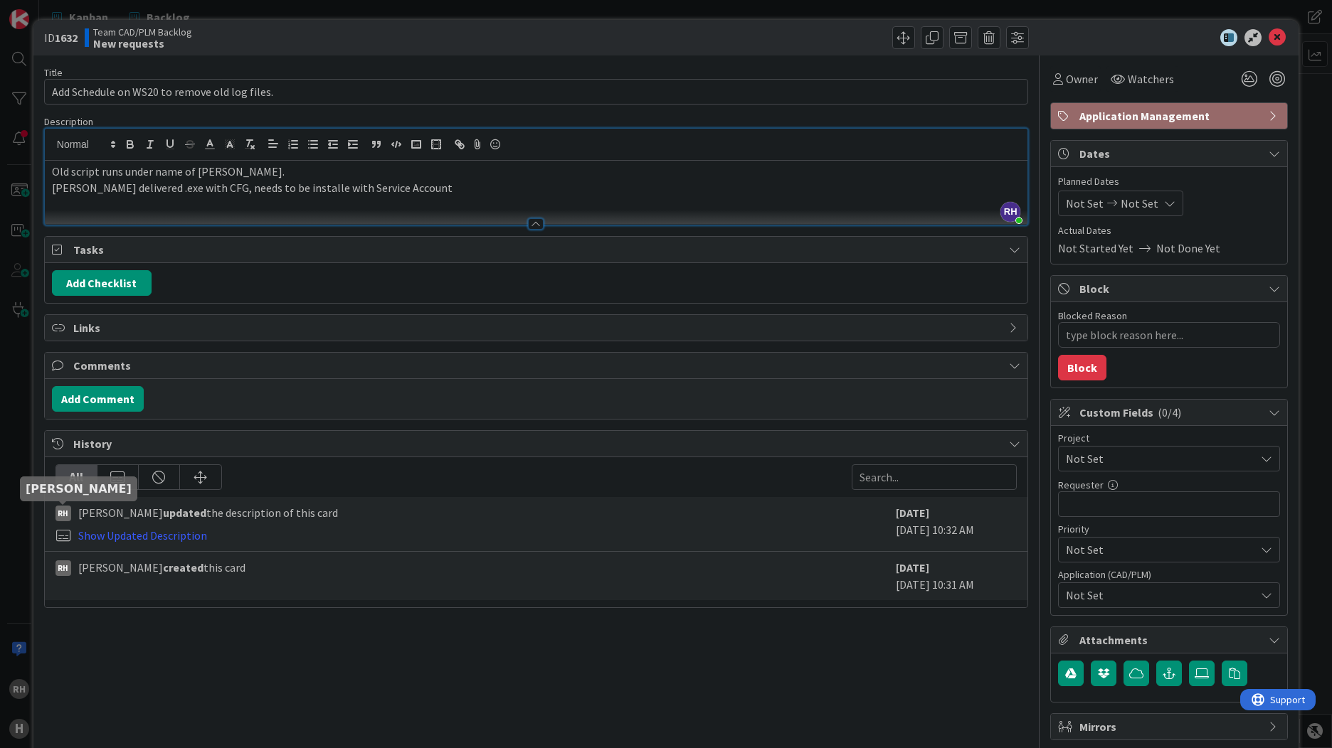
type textarea "x"
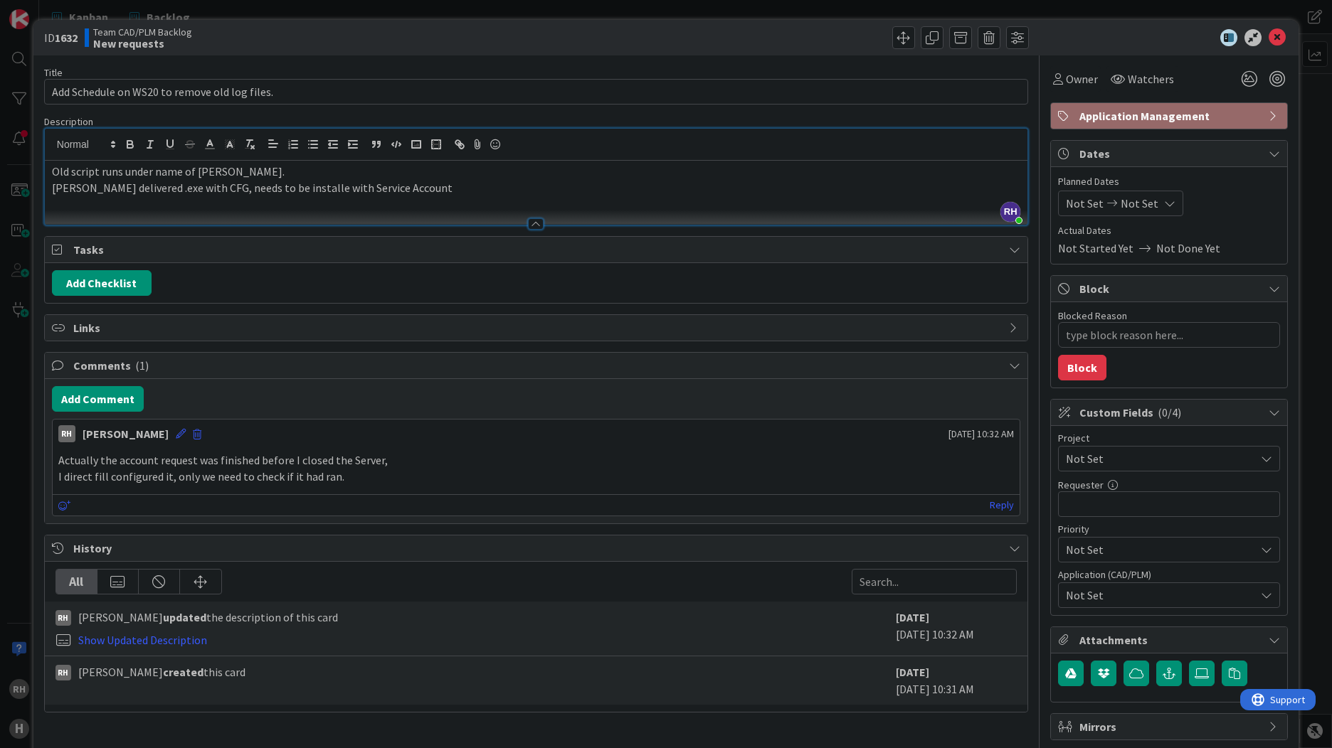
click at [281, 655] on div "[PERSON_NAME] updated the description of this card Show Updated Description [DA…" at bounding box center [536, 629] width 982 height 55
